Goal: Information Seeking & Learning: Learn about a topic

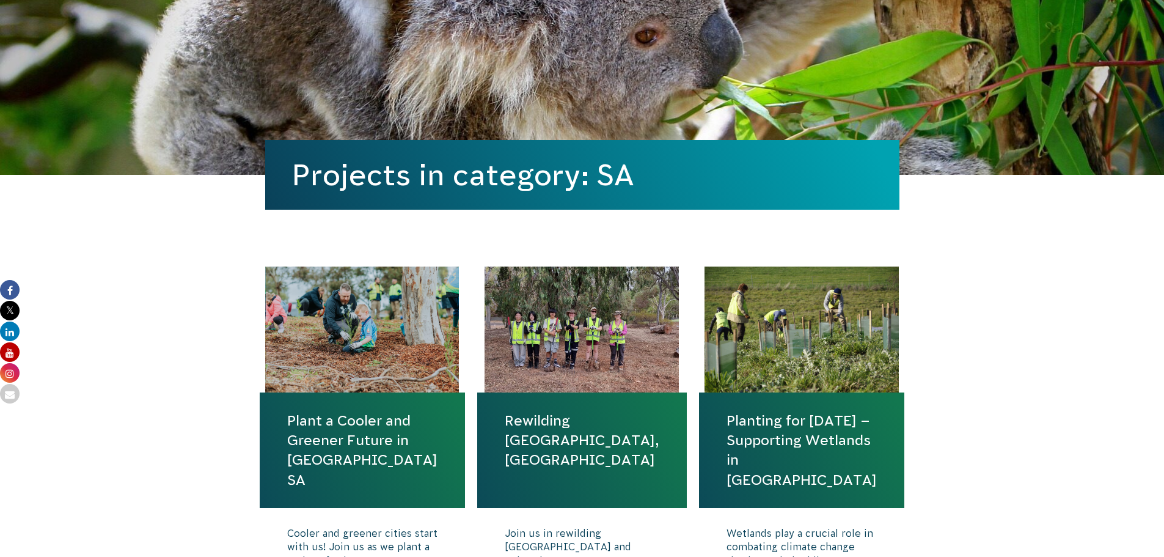
scroll to position [367, 0]
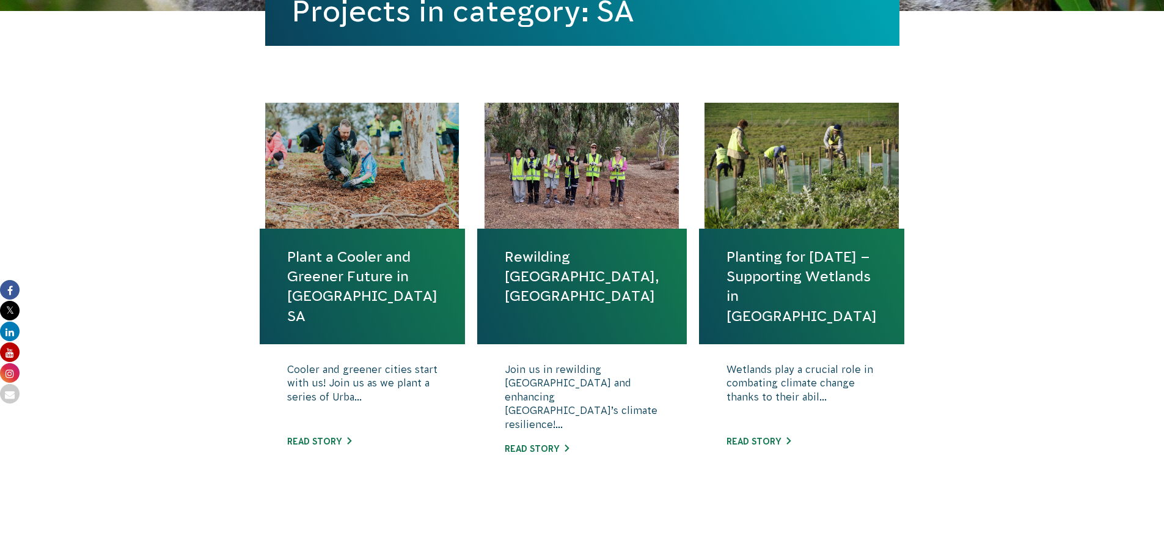
click at [557, 254] on link "Rewilding [GEOGRAPHIC_DATA], [GEOGRAPHIC_DATA]" at bounding box center [582, 276] width 155 height 59
click at [782, 304] on link "Planting for Tomorrow – Supporting Wetlands in SA" at bounding box center [802, 286] width 150 height 79
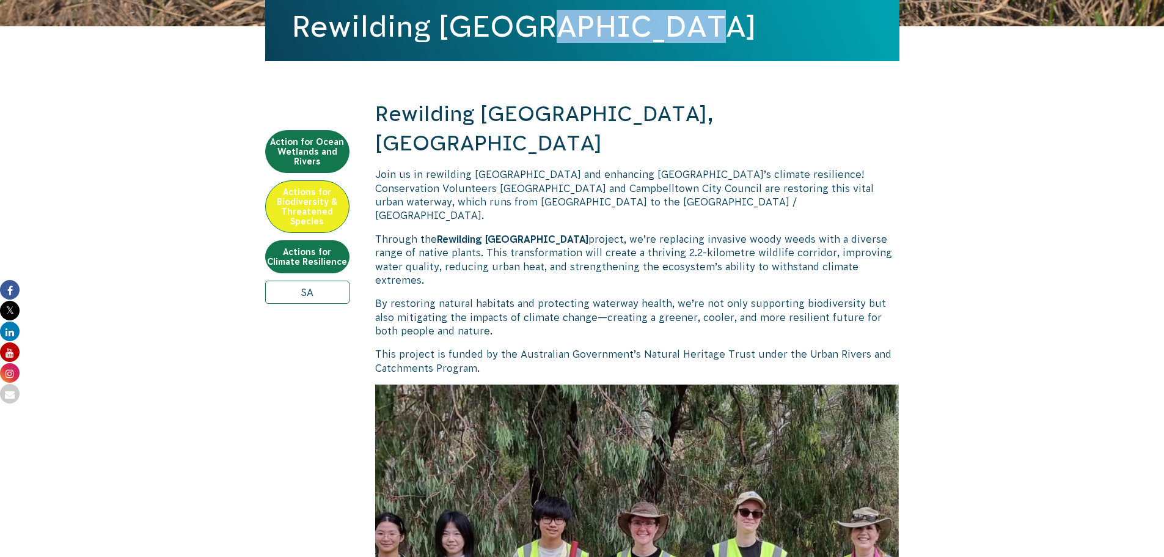
scroll to position [489, 0]
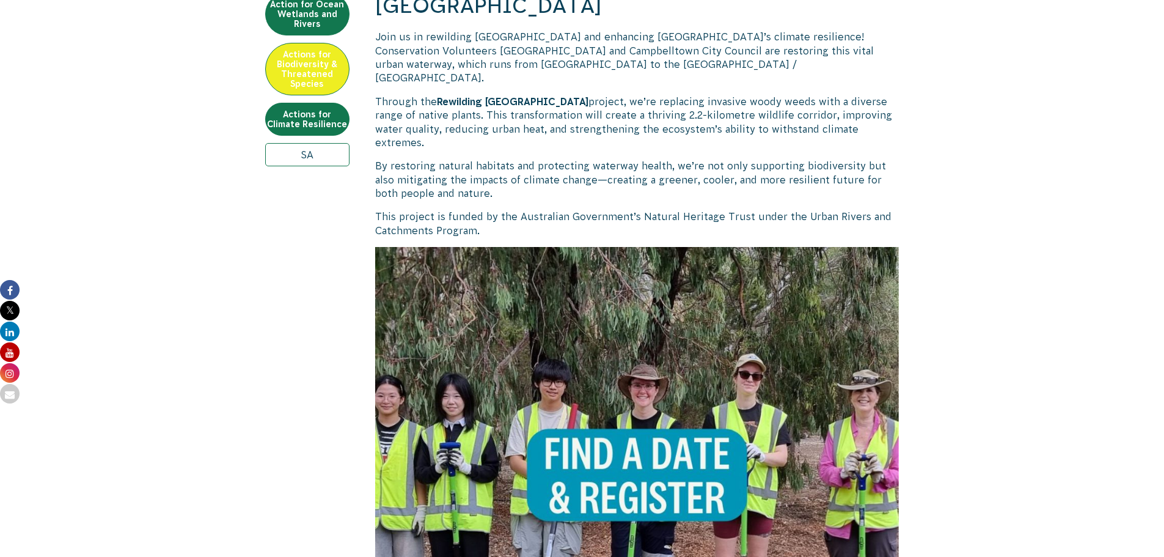
click at [653, 366] on img at bounding box center [637, 509] width 524 height 524
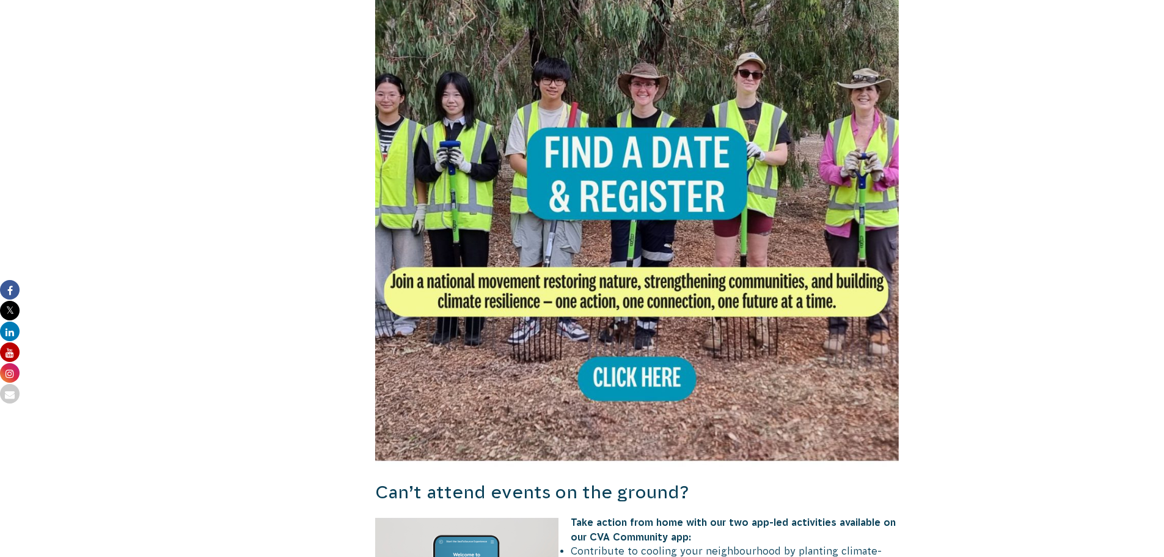
scroll to position [428, 0]
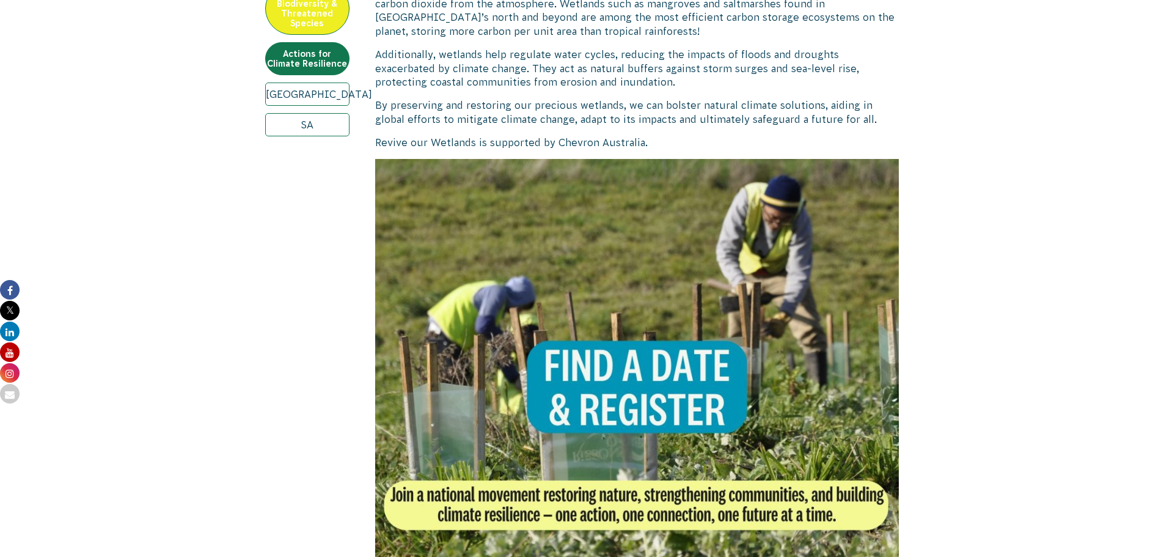
scroll to position [550, 0]
click at [660, 372] on img at bounding box center [637, 420] width 524 height 524
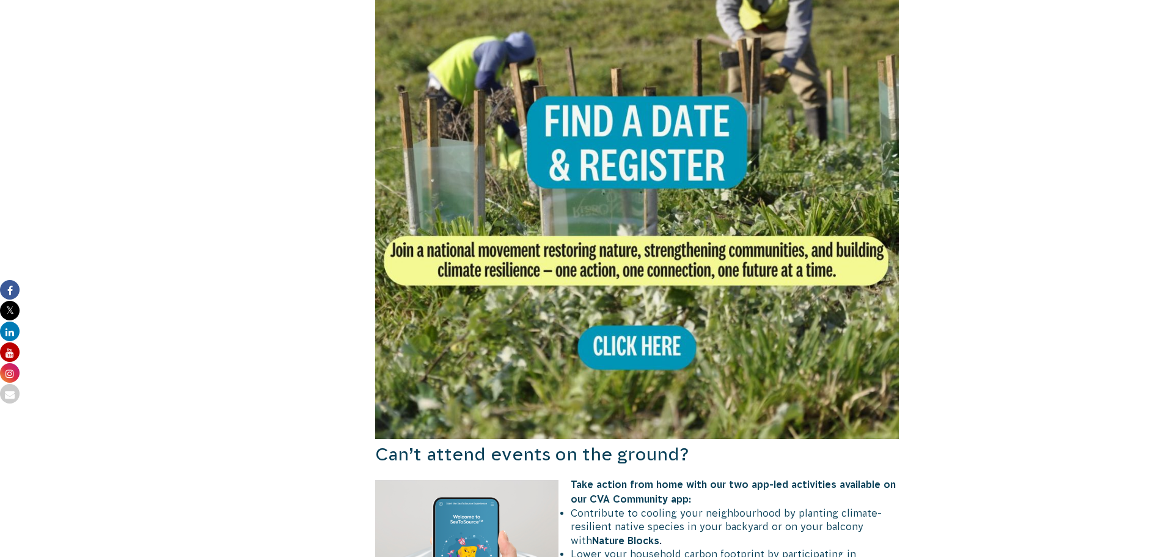
scroll to position [794, 0]
click at [631, 147] on img at bounding box center [637, 176] width 524 height 524
